Goal: Check status: Check status

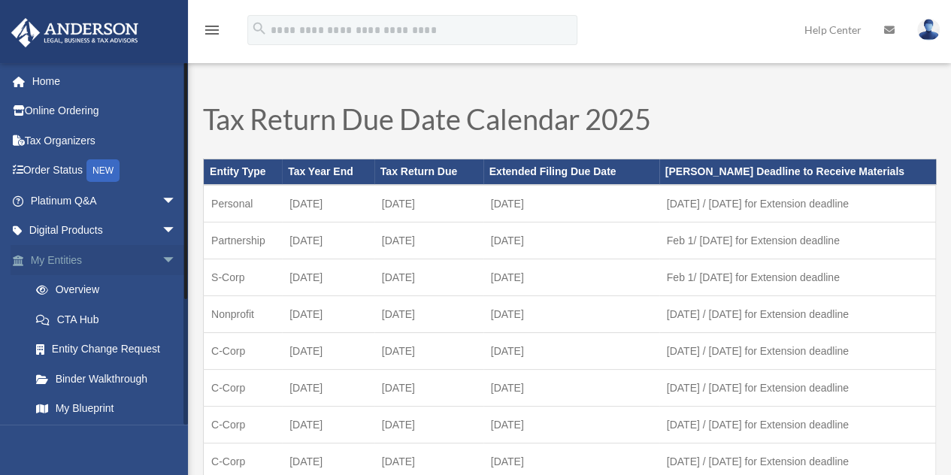
click at [162, 262] on span "arrow_drop_down" at bounding box center [177, 260] width 30 height 31
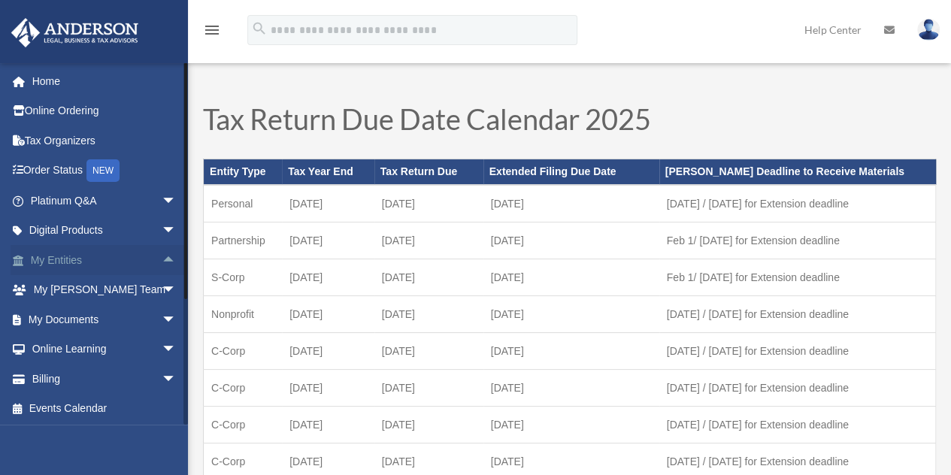
click at [66, 259] on link "My Entities arrow_drop_up" at bounding box center [105, 260] width 189 height 30
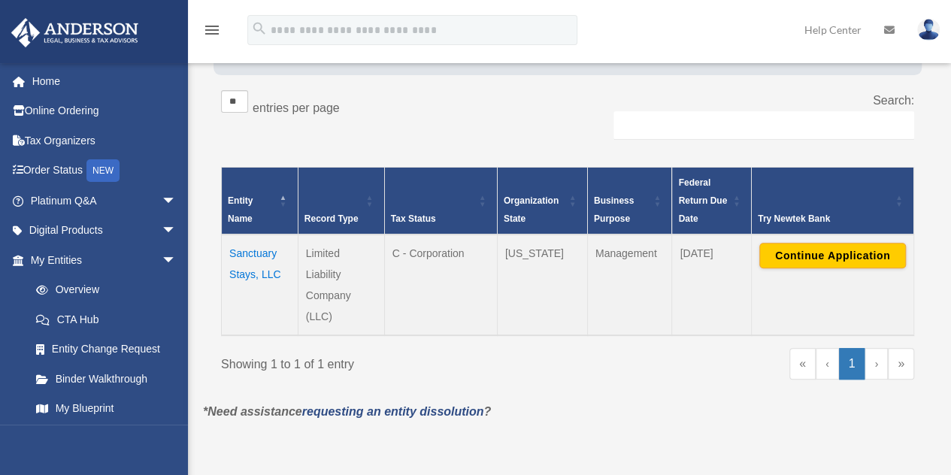
scroll to position [226, 0]
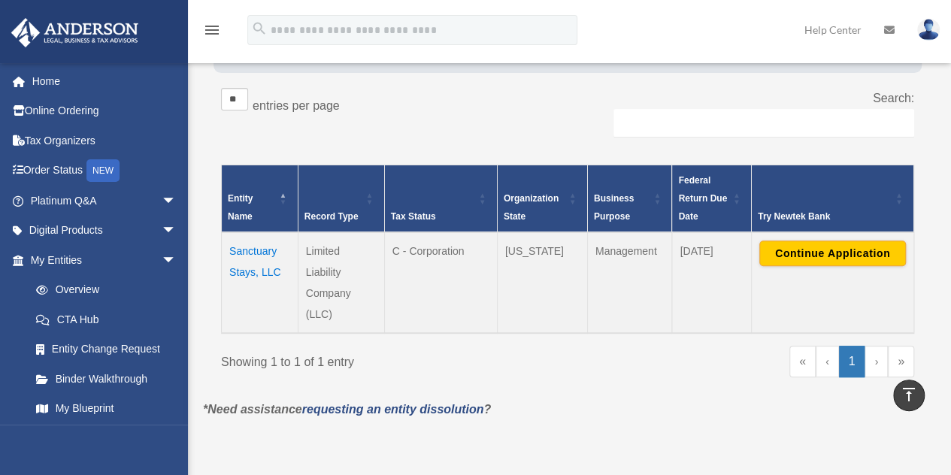
click at [284, 304] on td "Sanctuary Stays, LLC" at bounding box center [260, 282] width 77 height 101
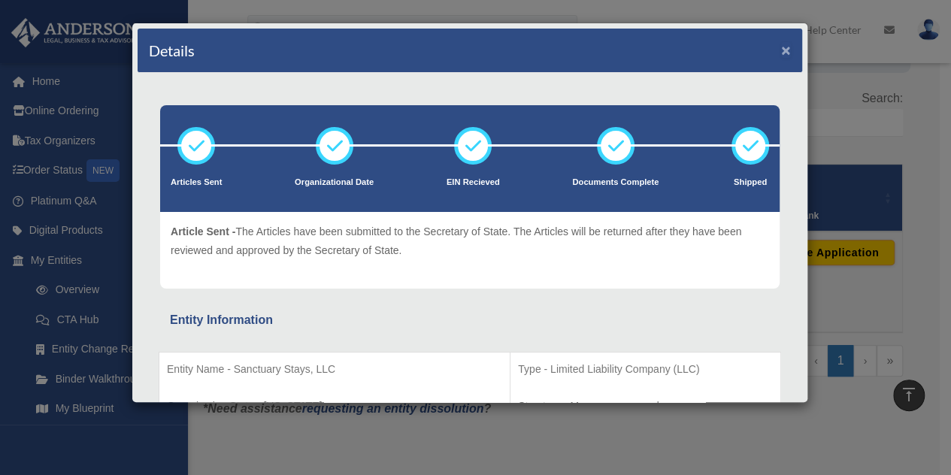
click at [781, 49] on button "×" at bounding box center [786, 50] width 10 height 16
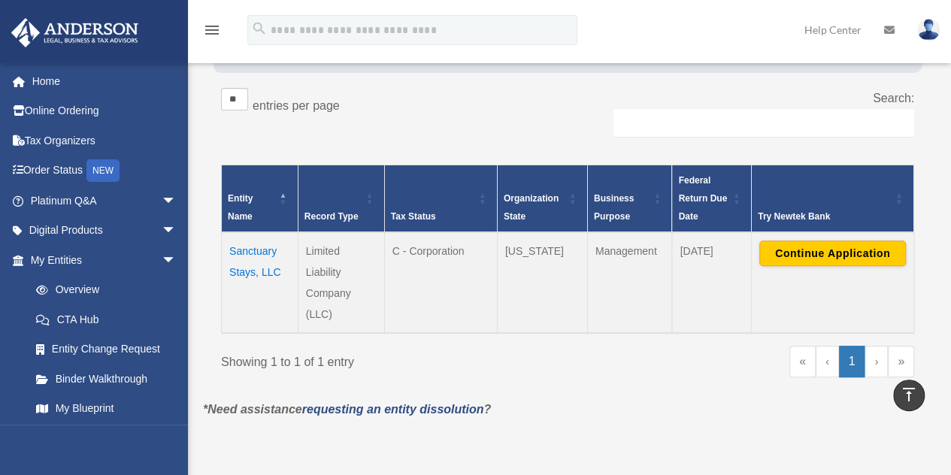
click at [242, 268] on td "Sanctuary Stays, LLC" at bounding box center [260, 282] width 77 height 101
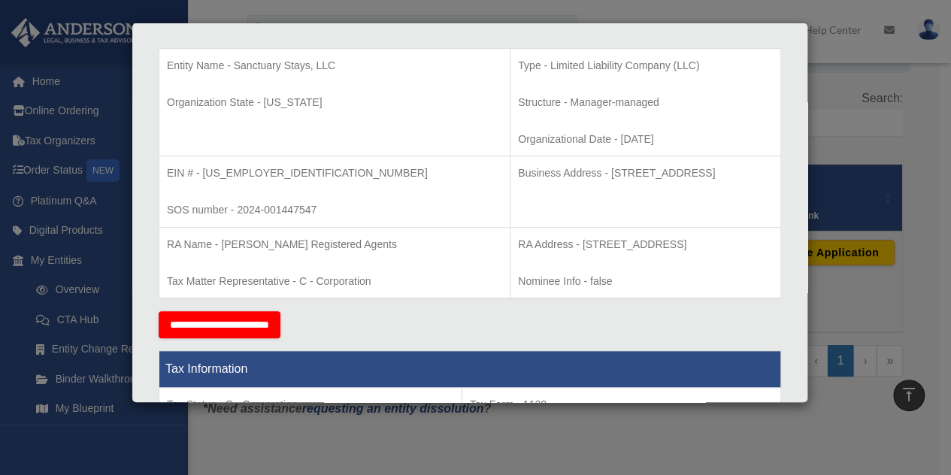
scroll to position [313, 0]
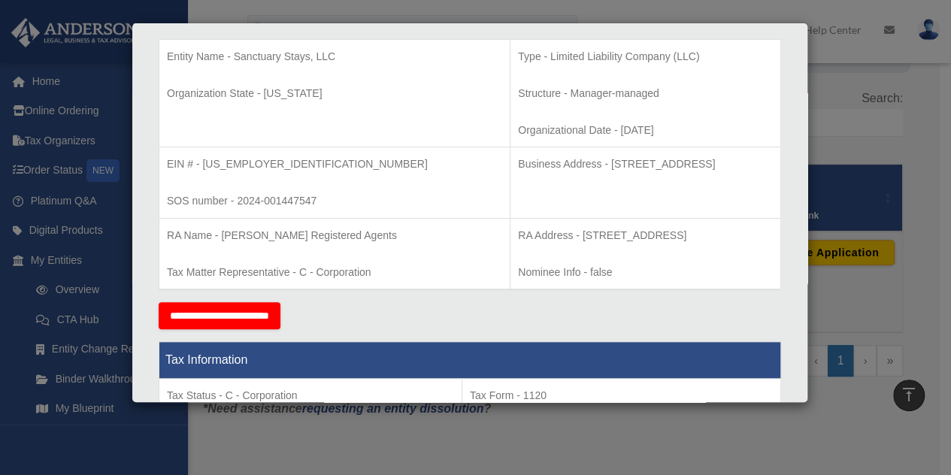
click at [794, 59] on div "Details × Articles Sent" at bounding box center [470, 213] width 676 height 380
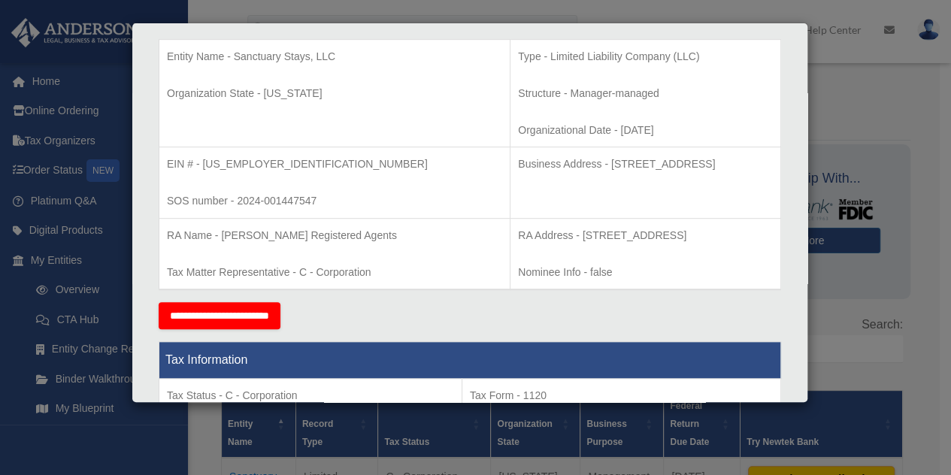
click at [91, 77] on div "Details × Articles Sent Organizational Date" at bounding box center [475, 237] width 951 height 475
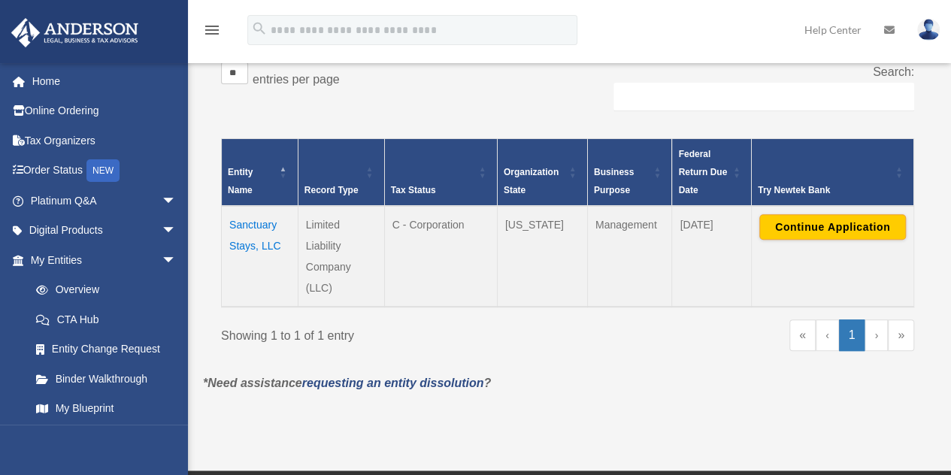
scroll to position [255, 0]
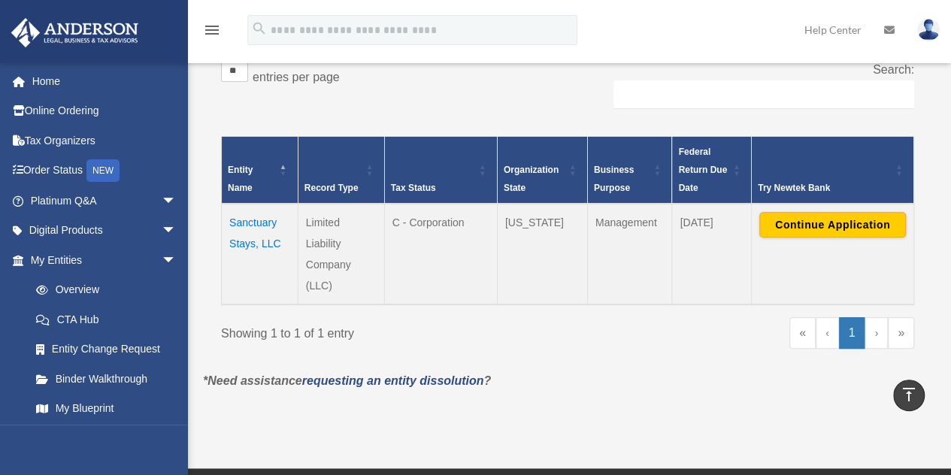
click at [623, 222] on td "Management" at bounding box center [629, 254] width 85 height 101
click at [518, 224] on td "[US_STATE]" at bounding box center [542, 254] width 90 height 101
